Goal: Information Seeking & Learning: Learn about a topic

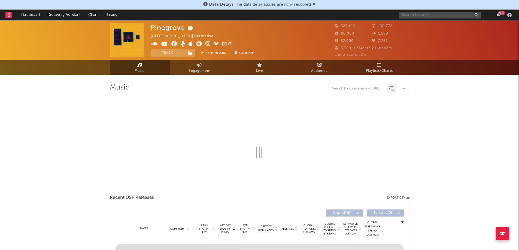
click at [446, 16] on input "text" at bounding box center [440, 15] width 82 height 7
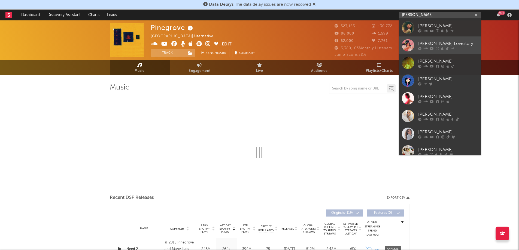
type input "[PERSON_NAME]"
click at [410, 45] on div at bounding box center [408, 45] width 12 height 12
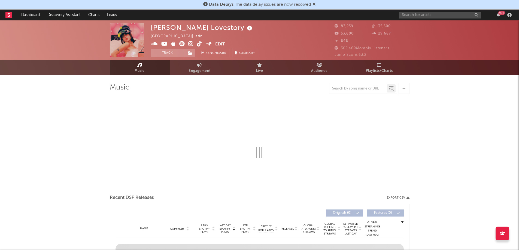
select select "6m"
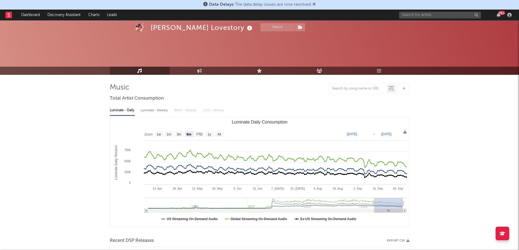
scroll to position [27, 0]
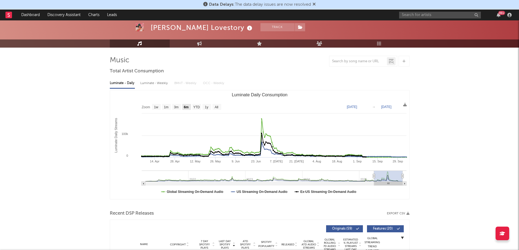
click at [186, 108] on text "6m" at bounding box center [186, 107] width 5 height 4
select select "6m"
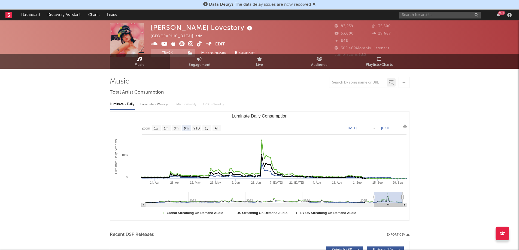
scroll to position [0, 0]
